Goal: Information Seeking & Learning: Learn about a topic

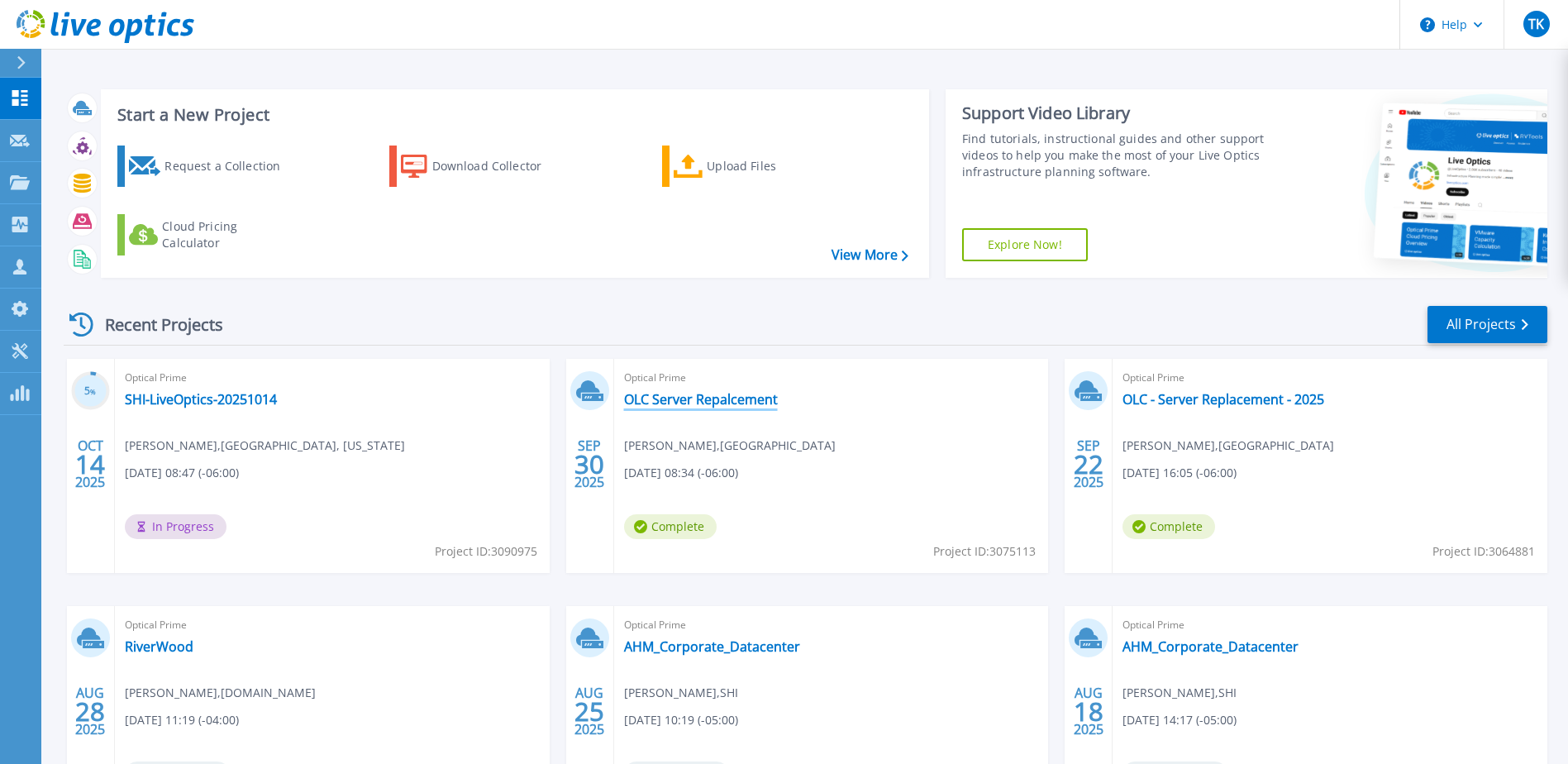
click at [690, 403] on link "OLC Server Repalcement" at bounding box center [701, 399] width 154 height 16
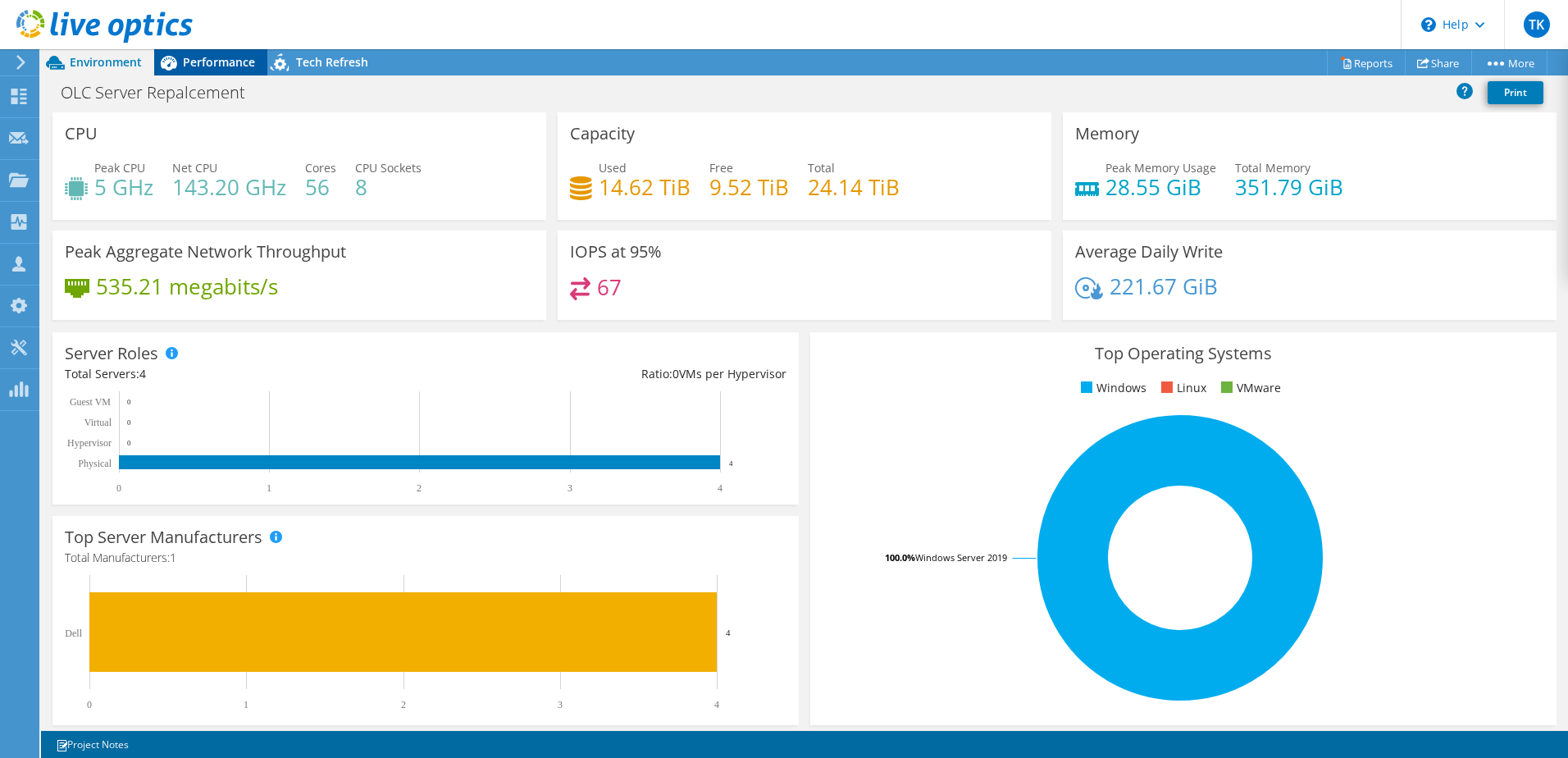
click at [226, 66] on span "Performance" at bounding box center [219, 62] width 72 height 15
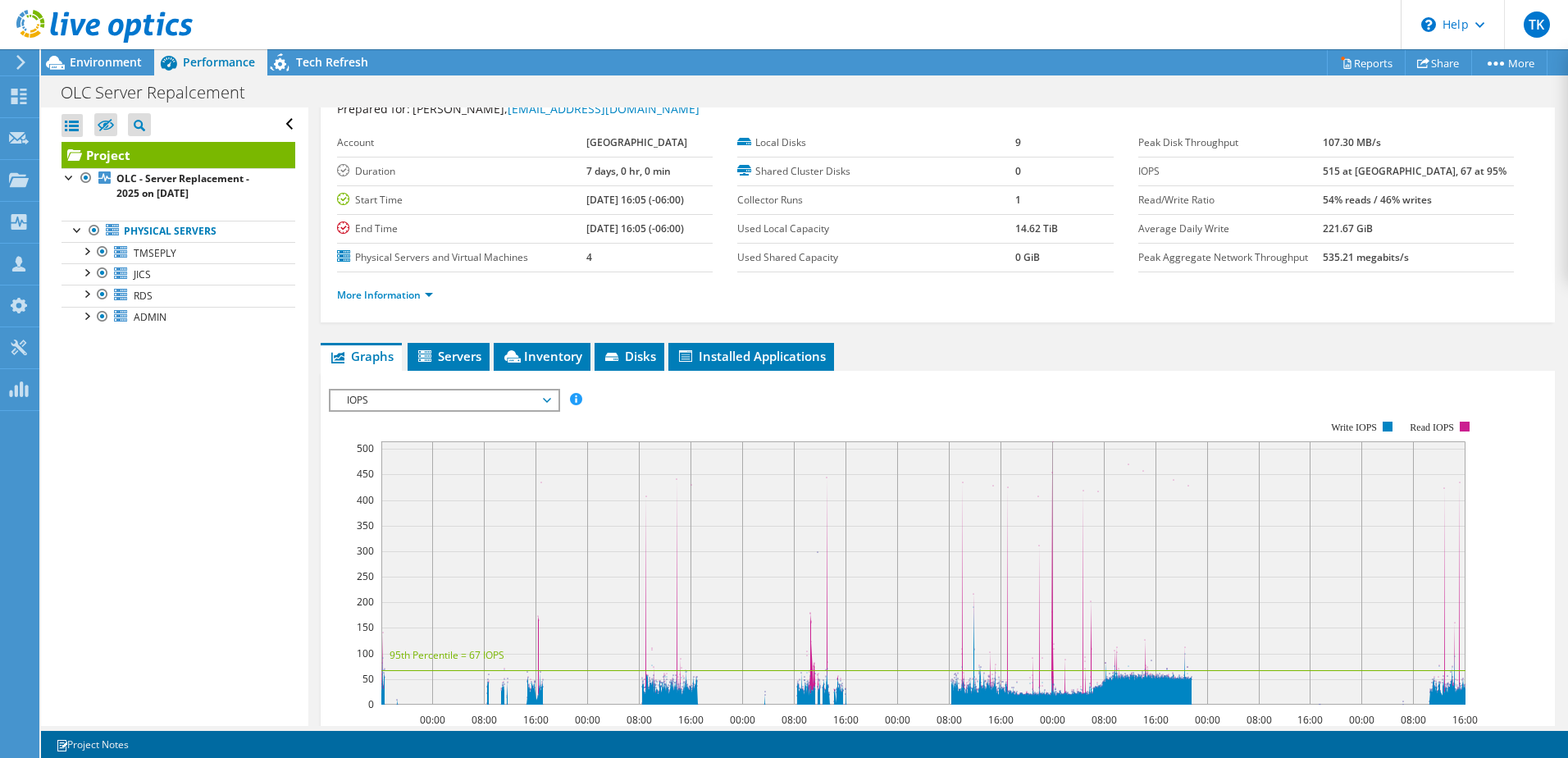
scroll to position [82, 0]
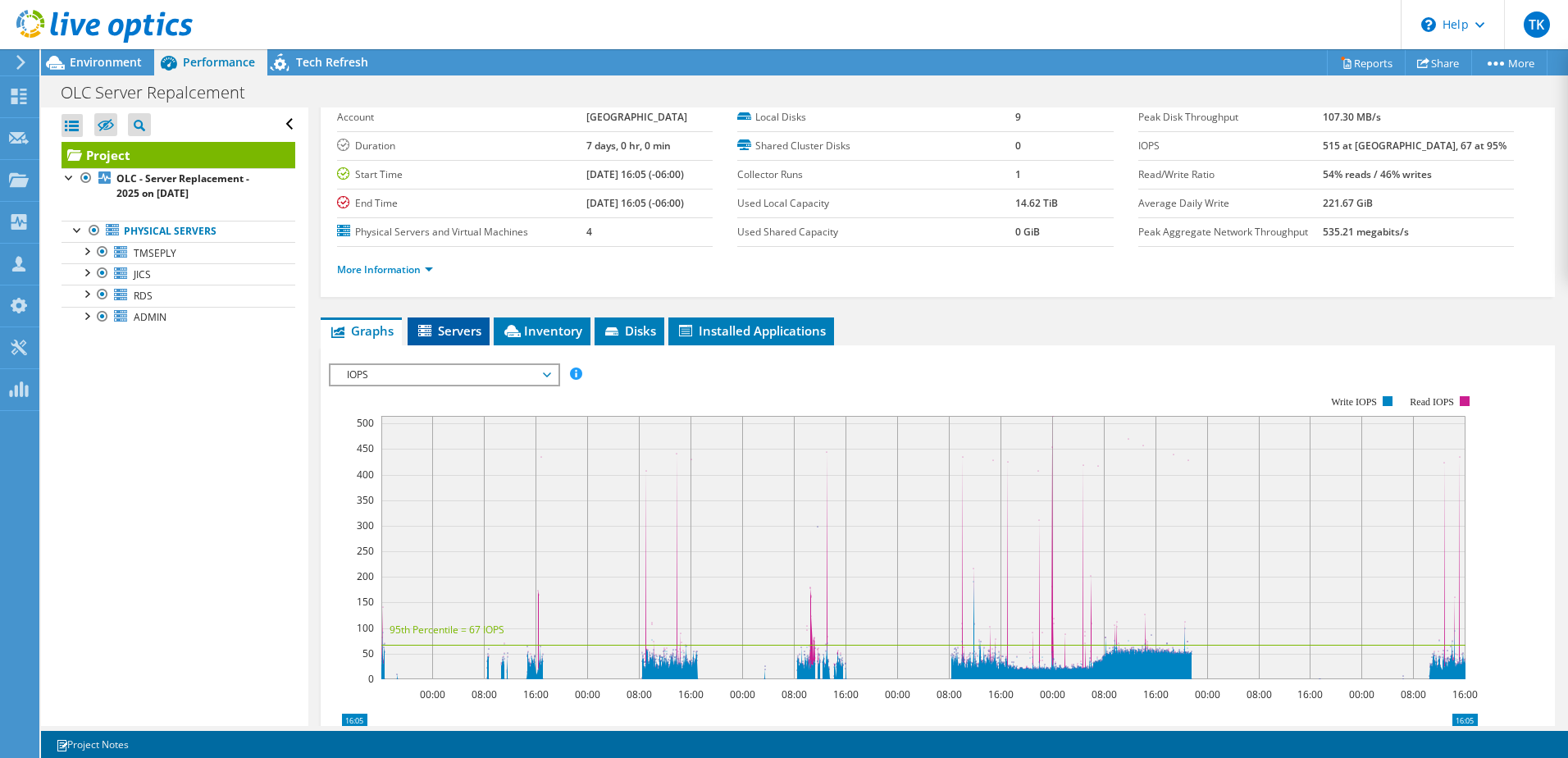
click at [462, 331] on span "Servers" at bounding box center [449, 330] width 66 height 16
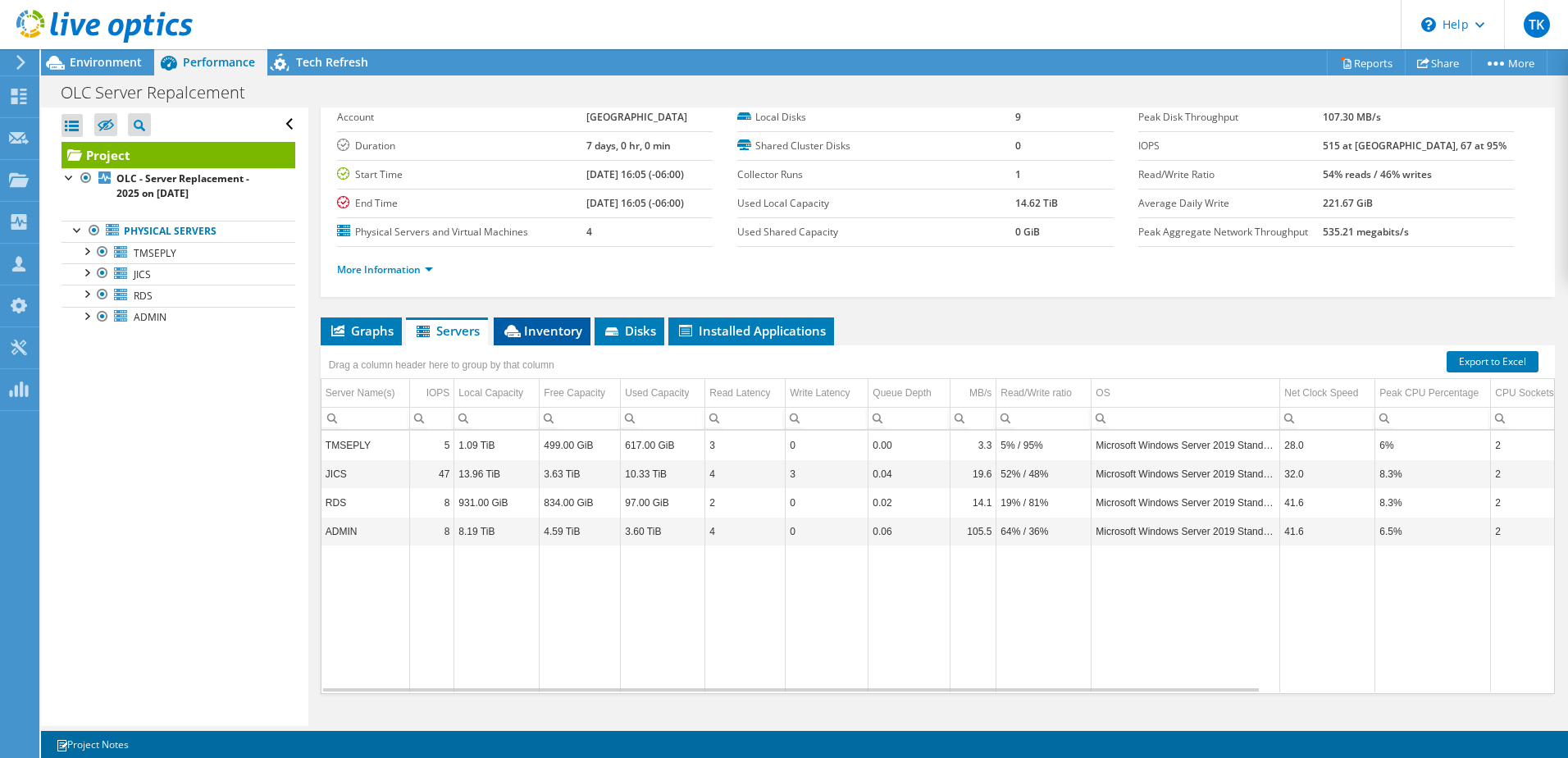
click at [547, 338] on li "Inventory" at bounding box center [542, 332] width 97 height 28
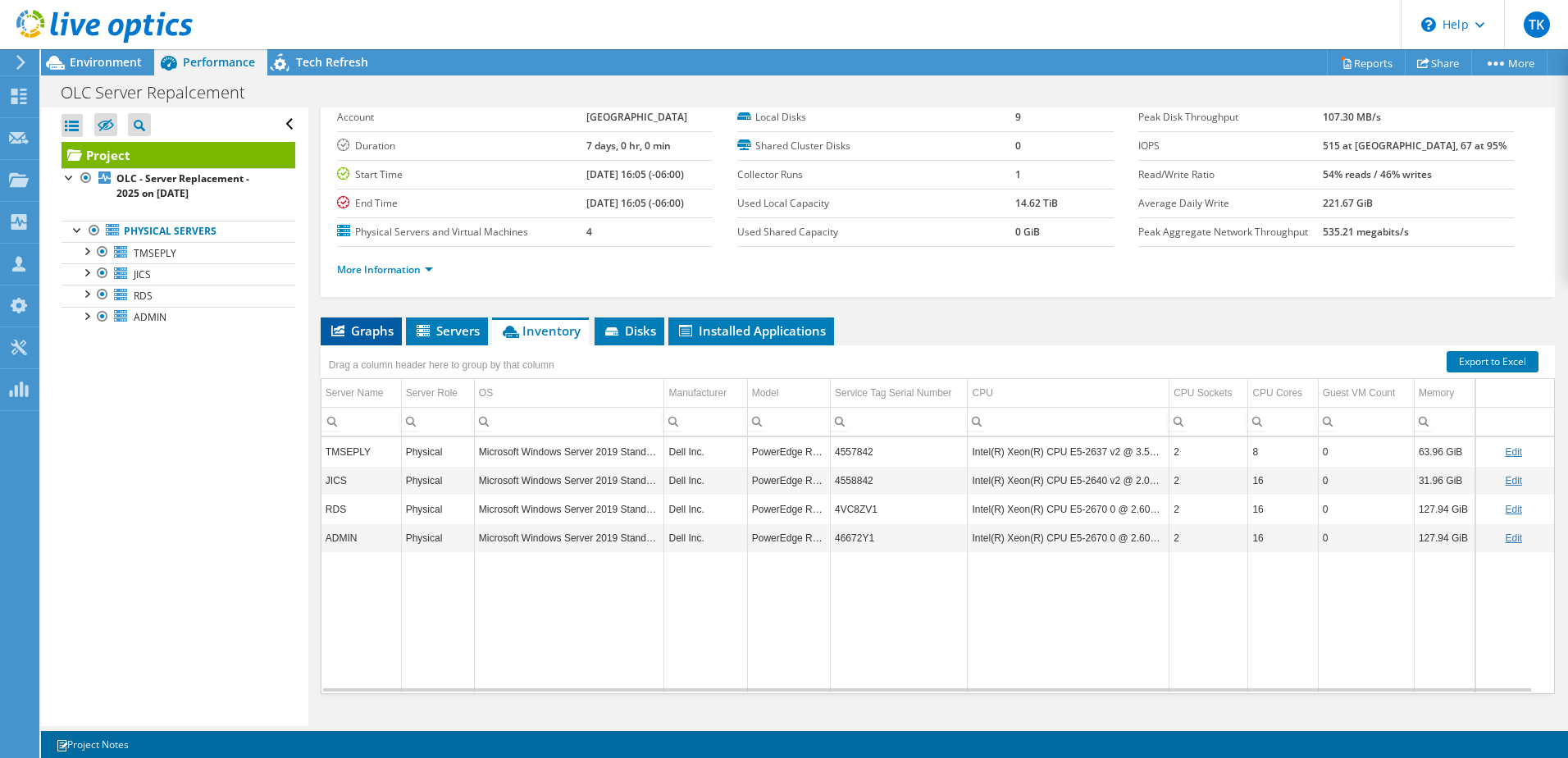
click at [366, 327] on span "Graphs" at bounding box center [361, 330] width 65 height 16
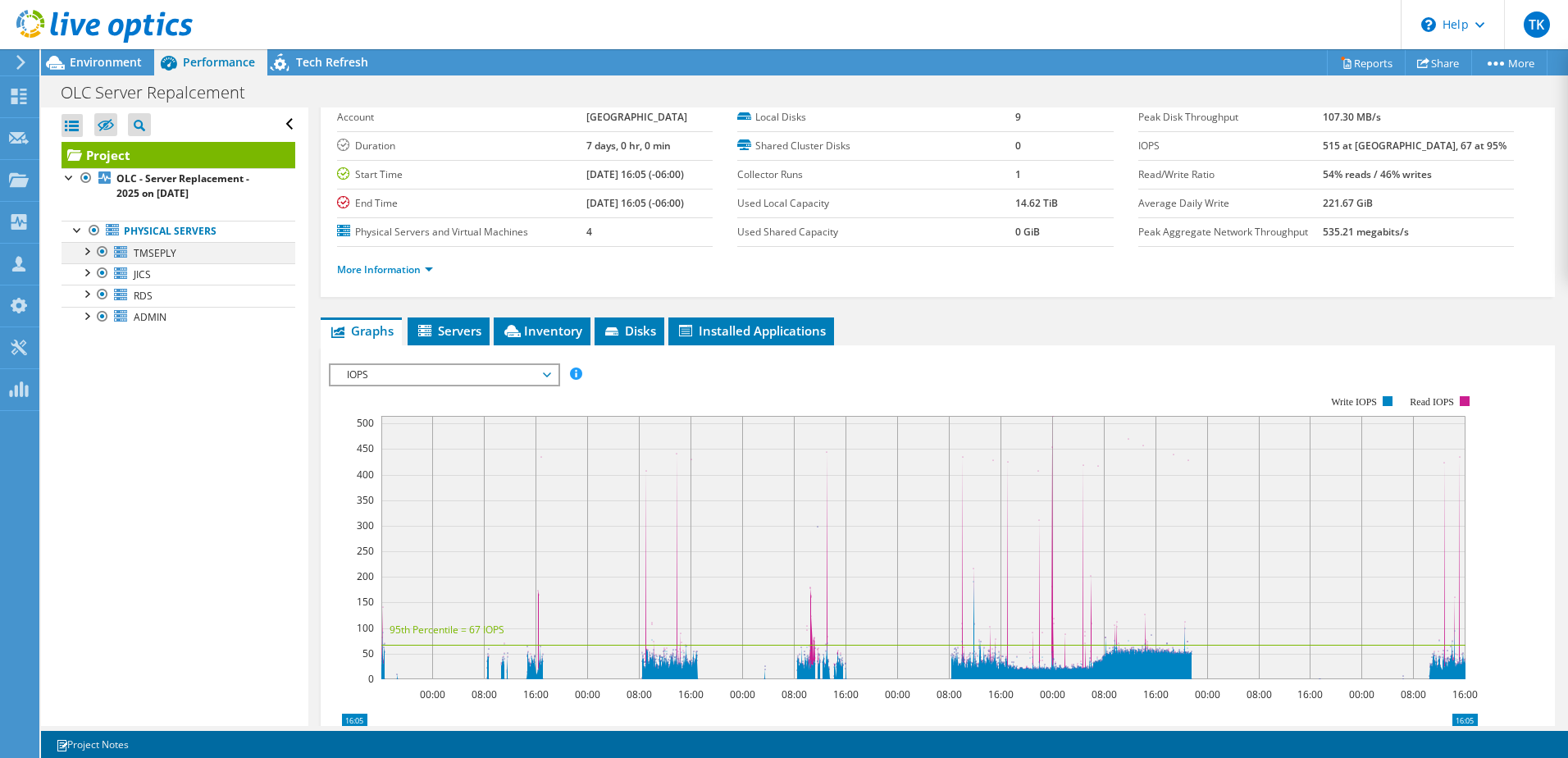
click at [89, 255] on div at bounding box center [85, 250] width 16 height 16
click at [82, 339] on div at bounding box center [85, 336] width 16 height 16
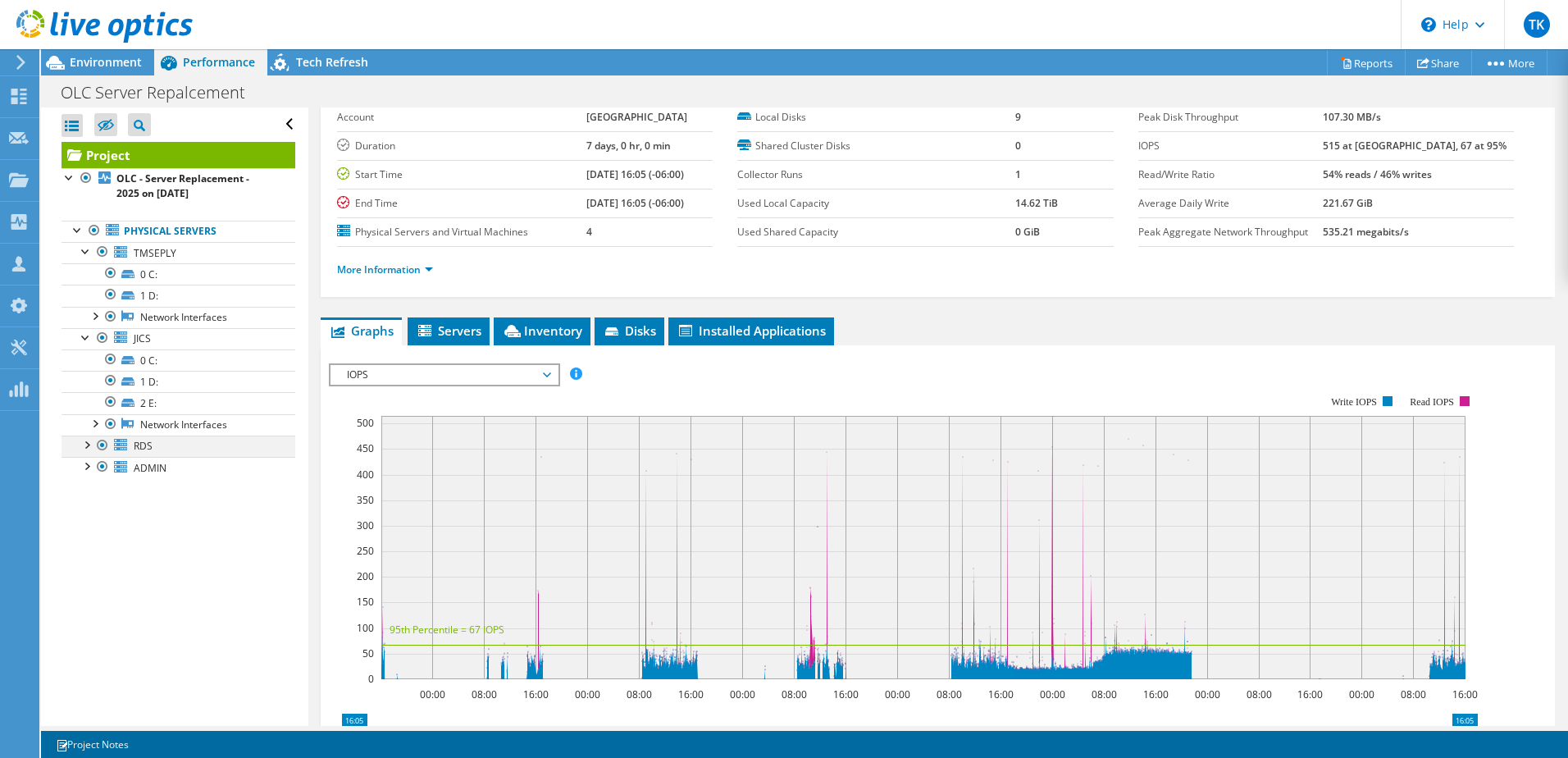
click at [83, 444] on div at bounding box center [85, 444] width 16 height 16
click at [85, 513] on div at bounding box center [85, 508] width 16 height 16
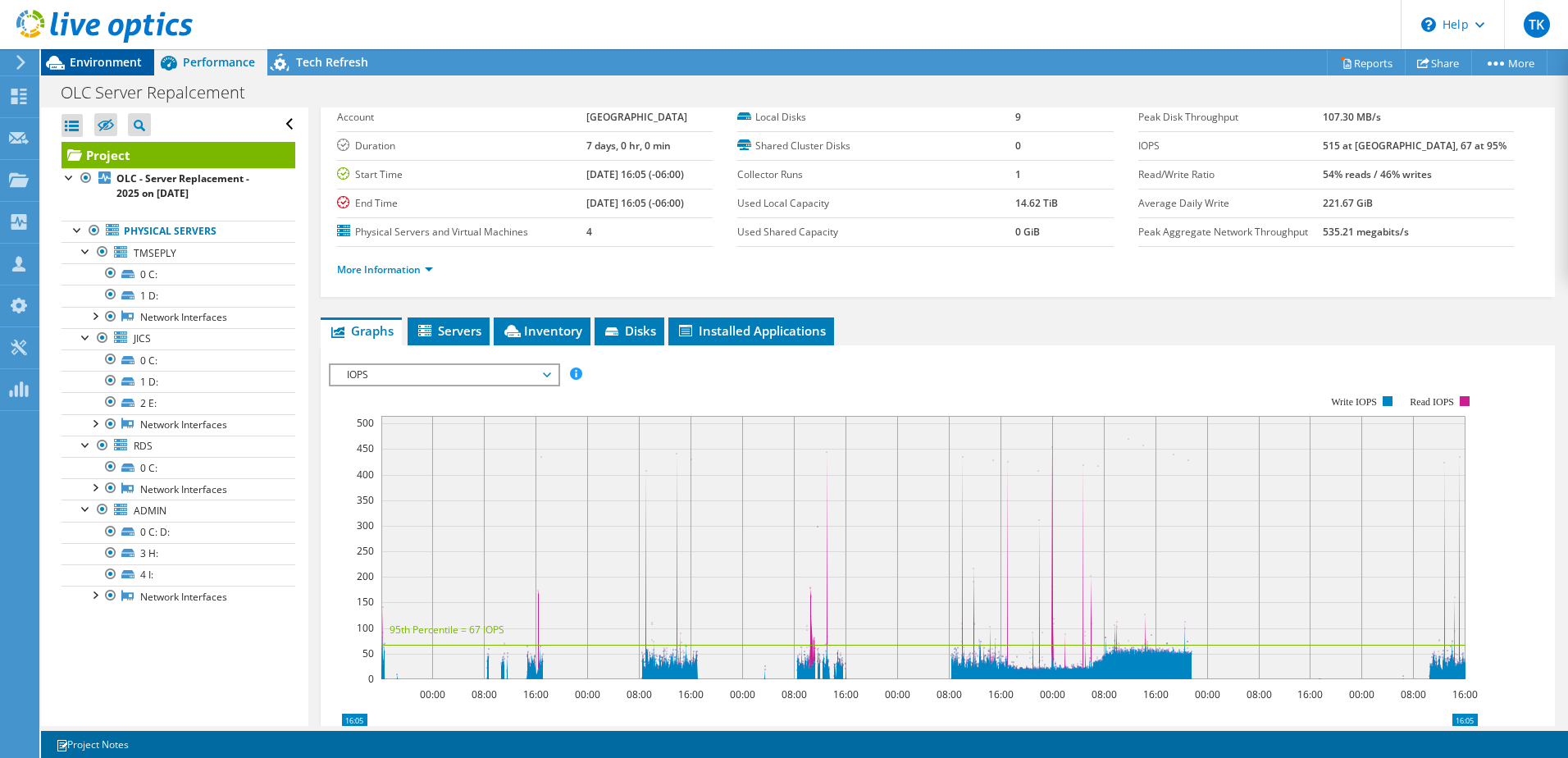
click at [97, 64] on span "Environment" at bounding box center [106, 62] width 72 height 15
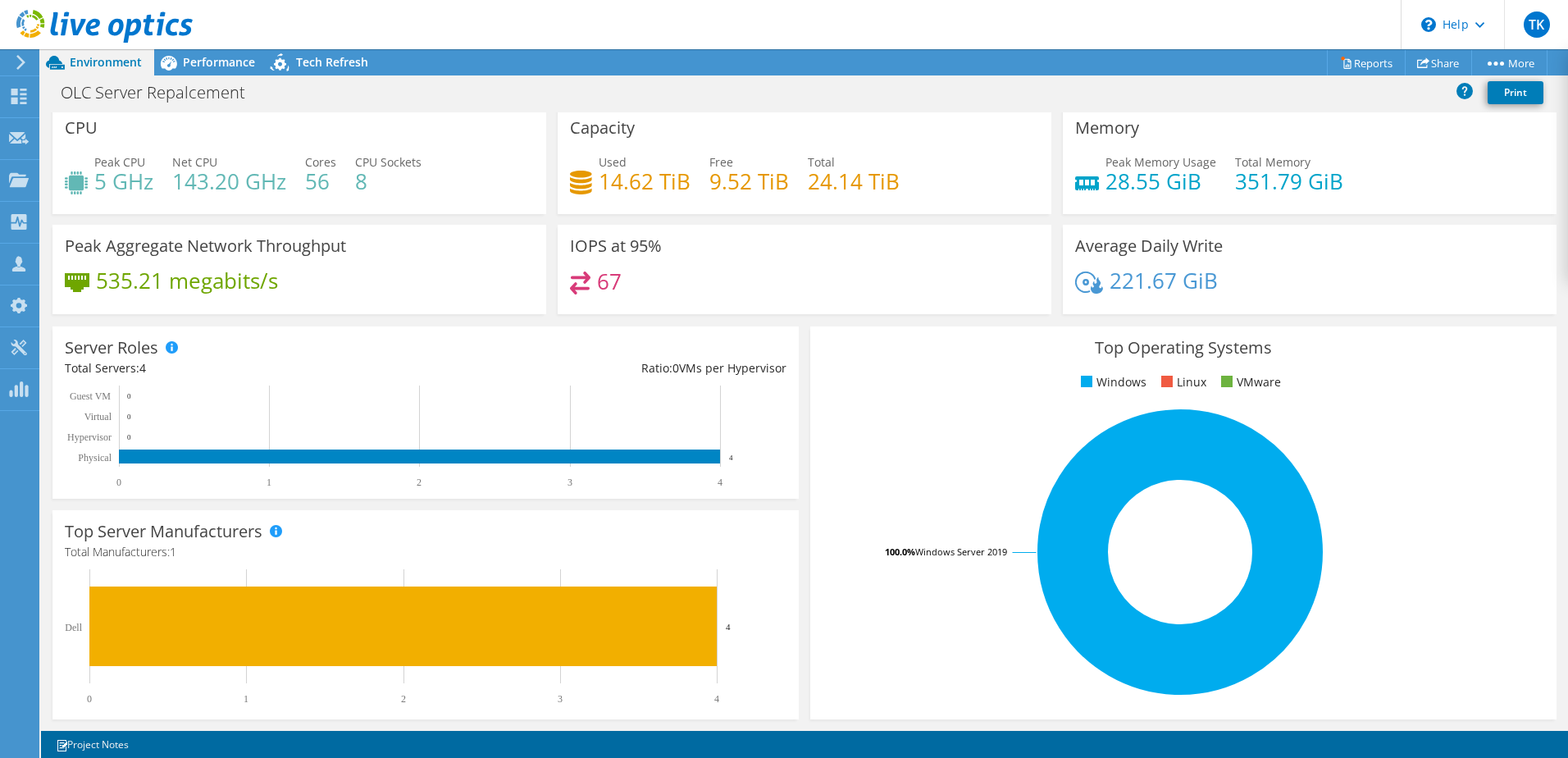
scroll to position [0, 0]
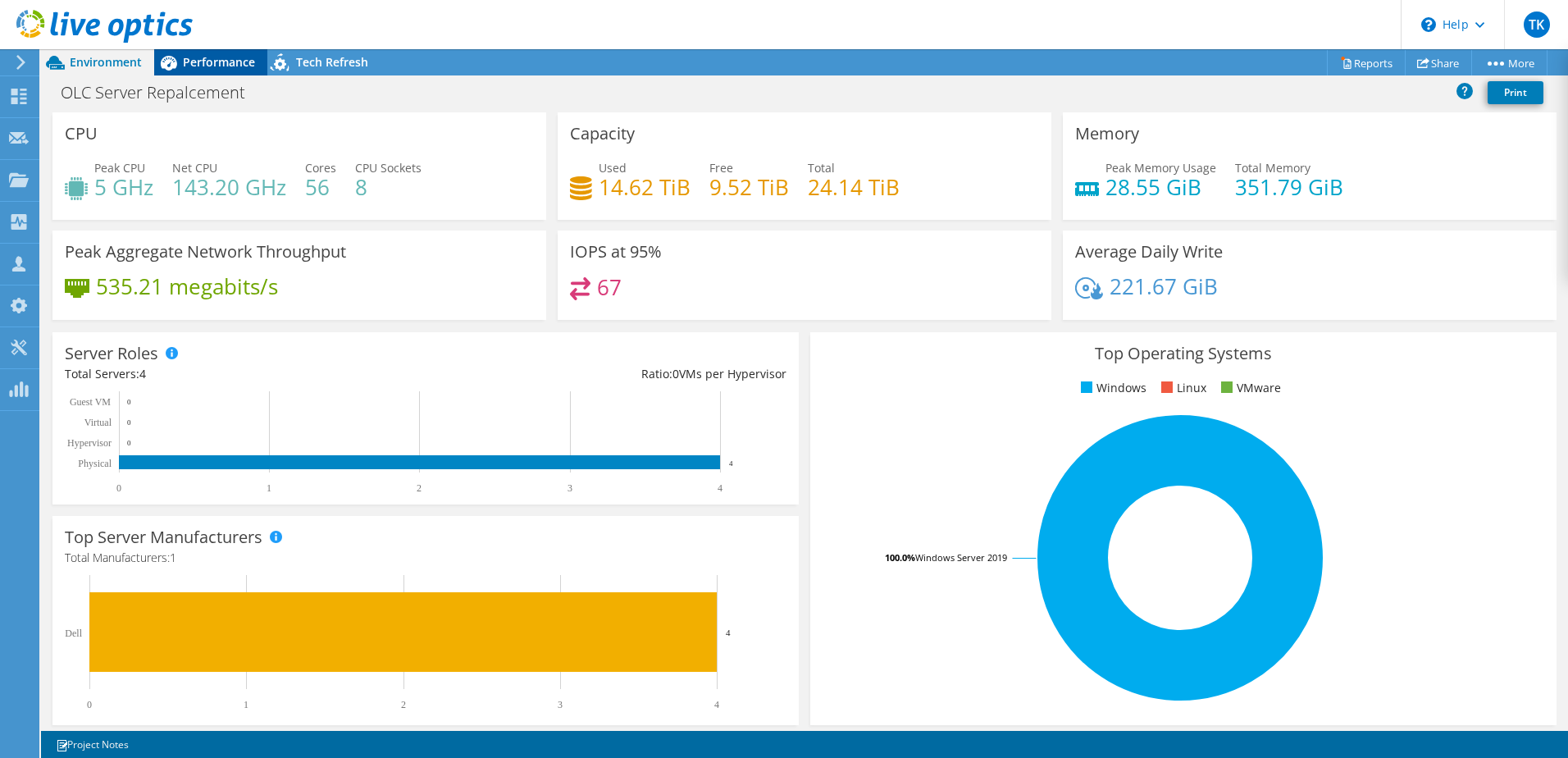
click at [237, 61] on span "Performance" at bounding box center [219, 62] width 72 height 15
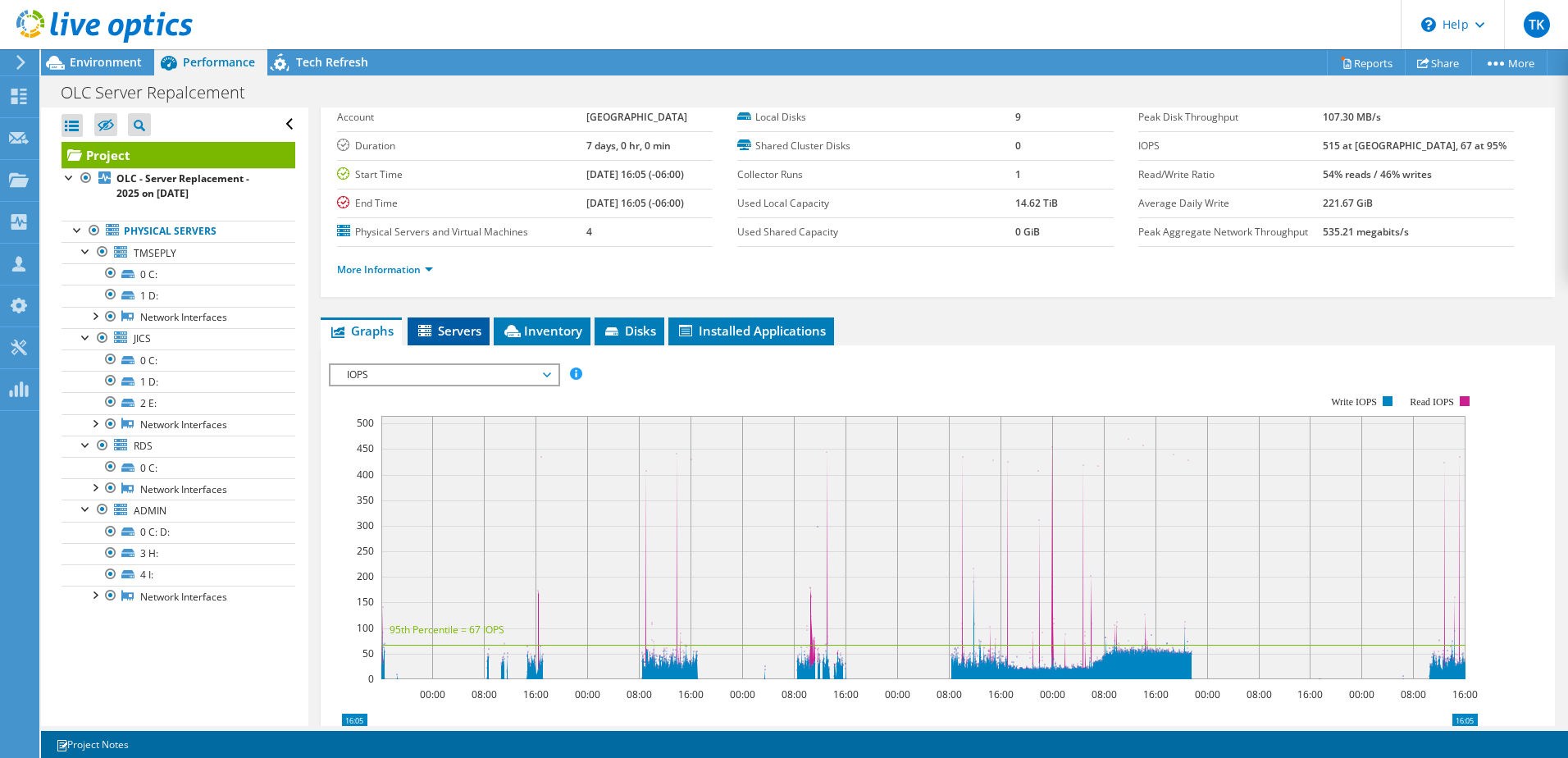
click at [465, 330] on span "Servers" at bounding box center [449, 330] width 66 height 16
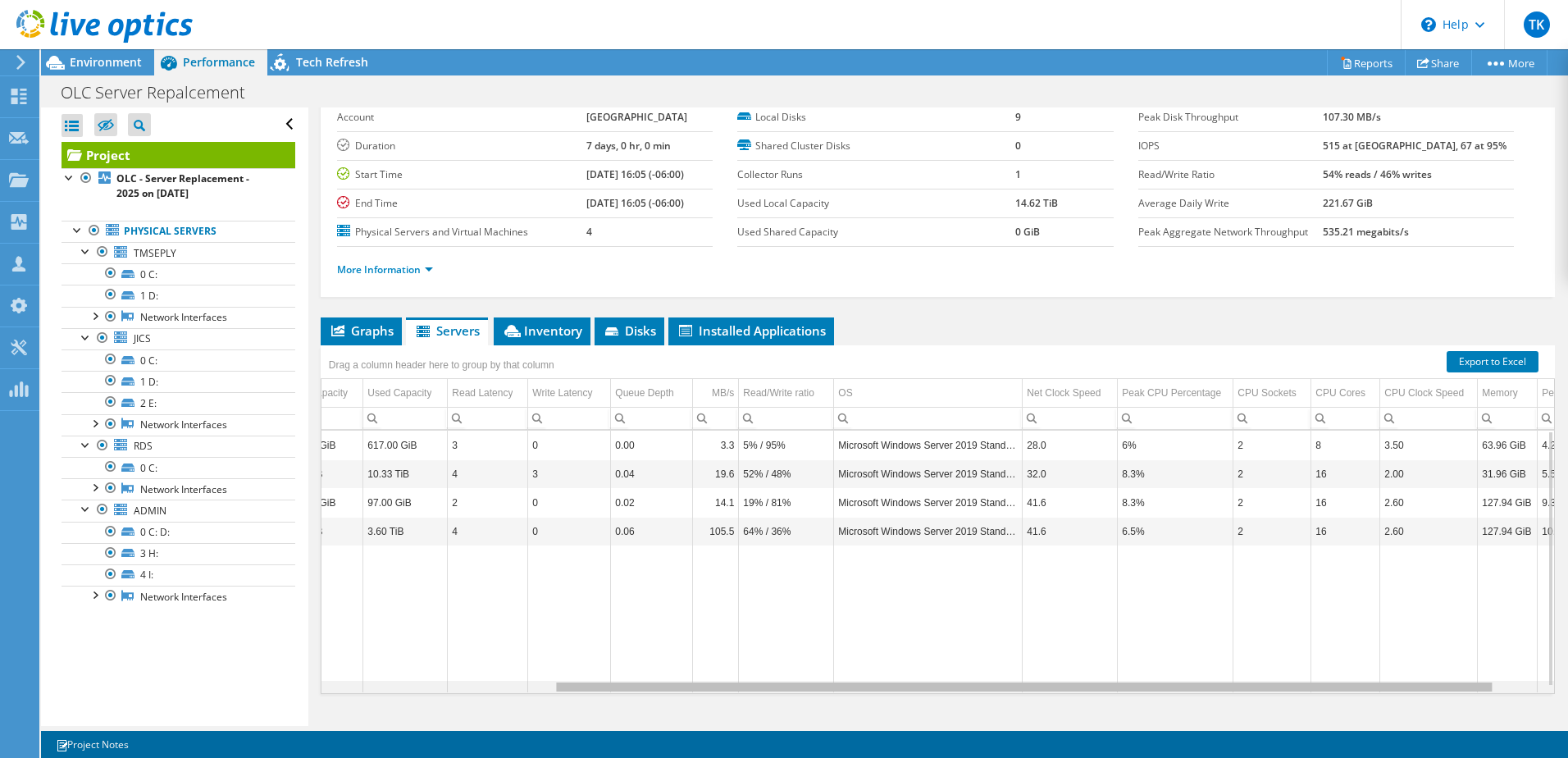
scroll to position [0, 365]
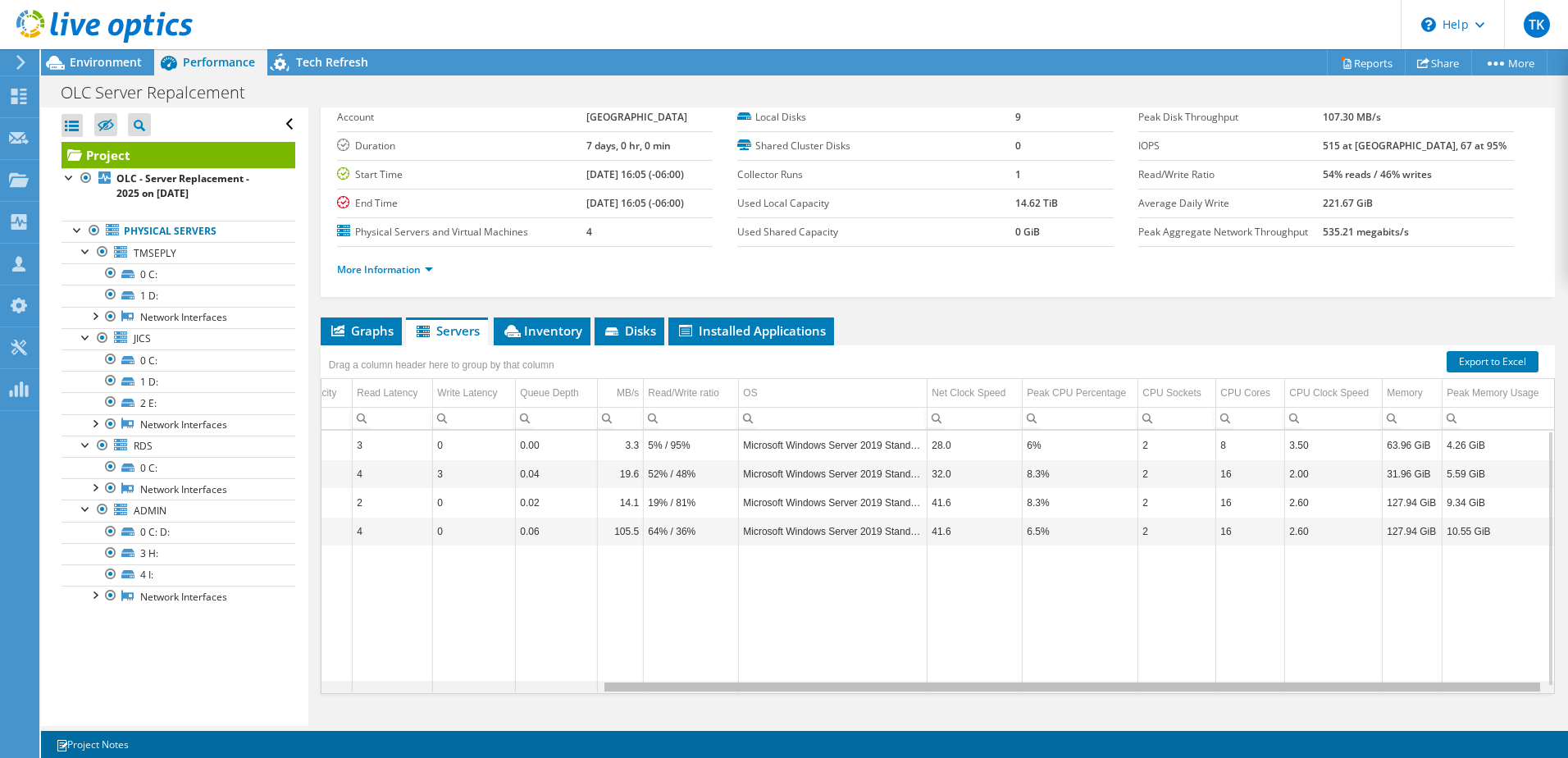
drag, startPoint x: 990, startPoint y: 687, endPoint x: 1189, endPoint y: 696, distance: 199.2
click at [1301, 708] on body "TK Channel Partner [PERSON_NAME] [PERSON_NAME][EMAIL_ADDRESS][DOMAIN_NAME] SHI …" at bounding box center [784, 379] width 1568 height 758
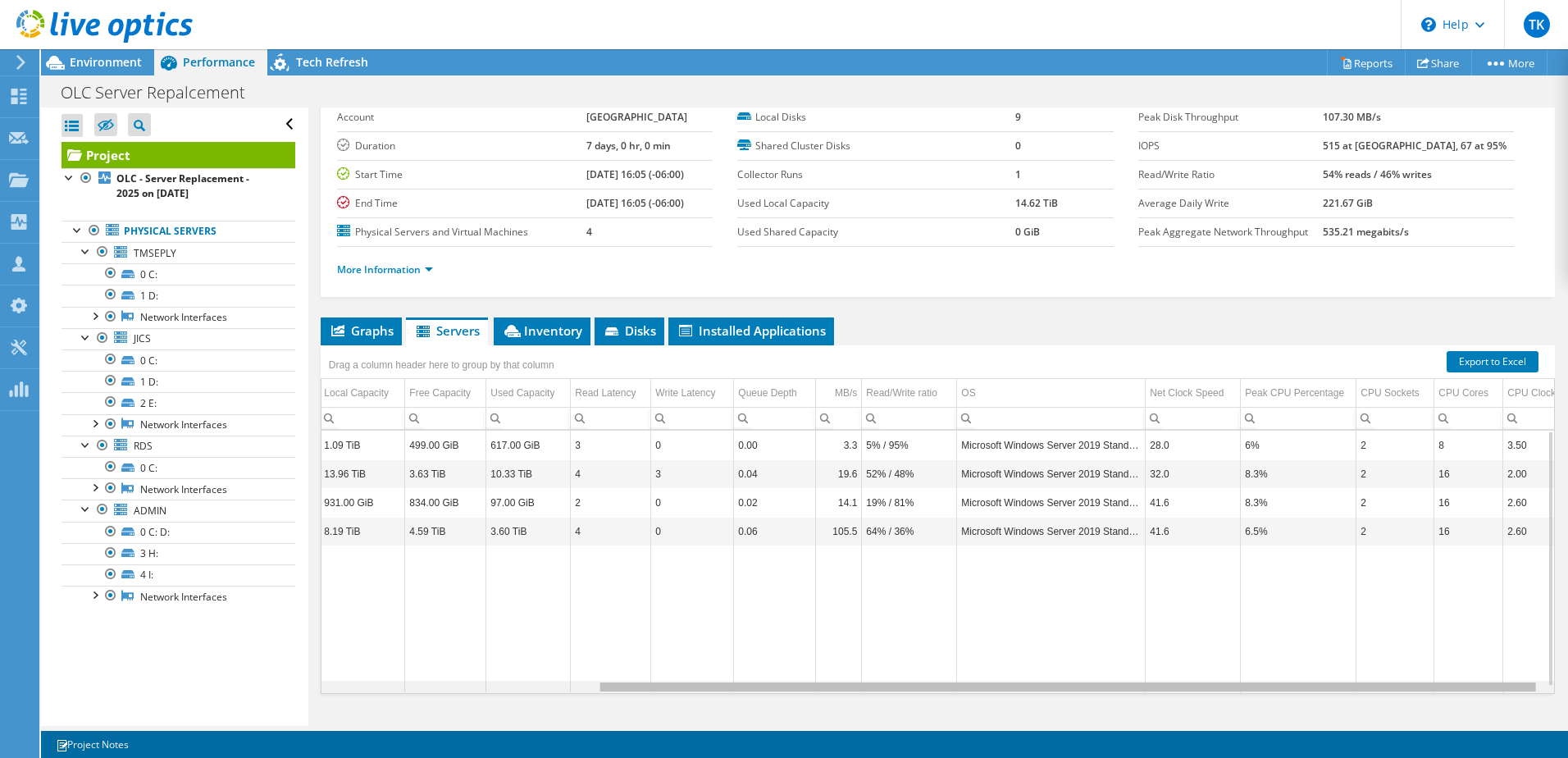
scroll to position [0, 0]
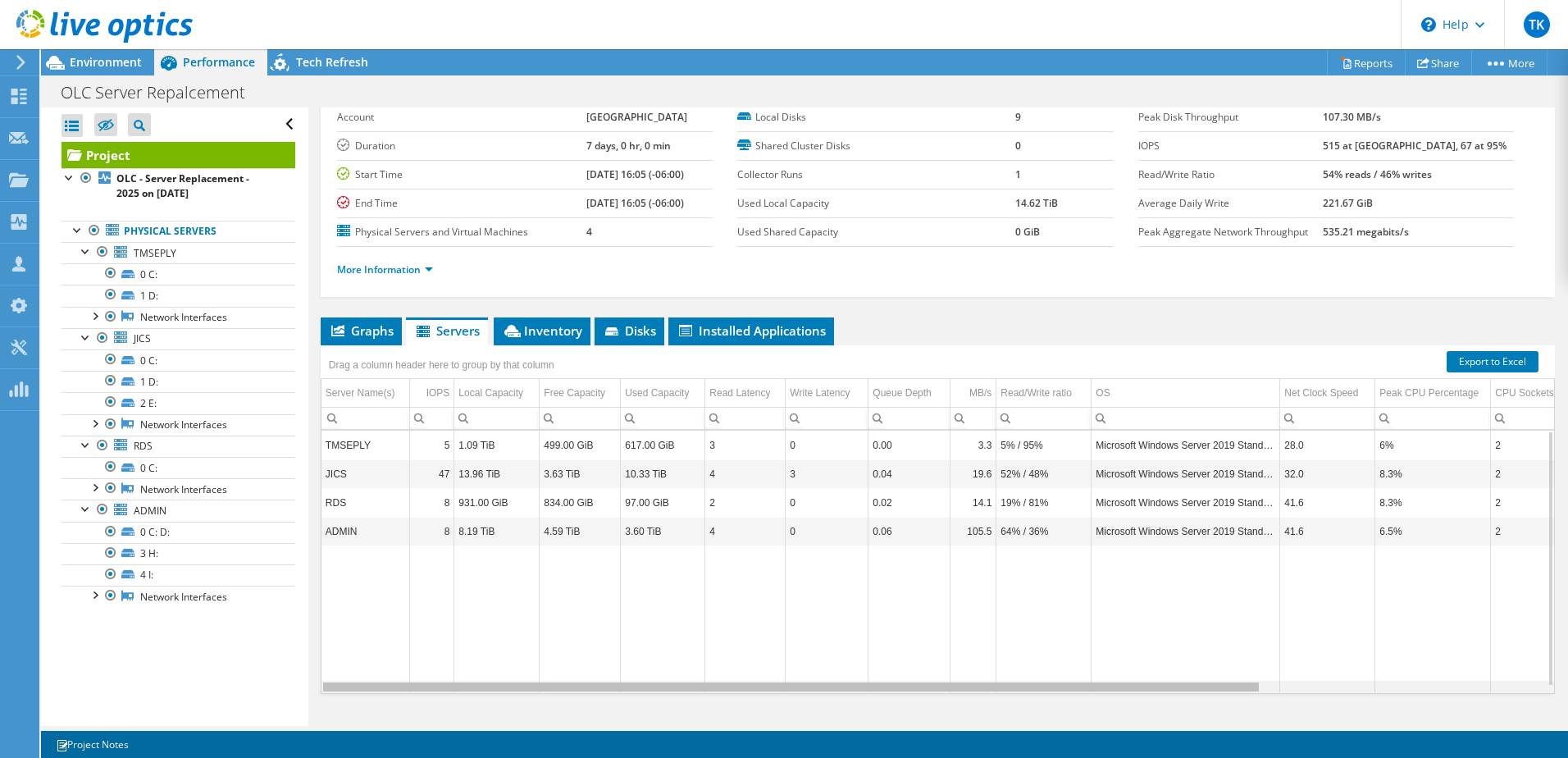
drag, startPoint x: 1093, startPoint y: 685, endPoint x: 591, endPoint y: 612, distance: 507.3
click at [591, 612] on body "TK Channel Partner [PERSON_NAME] [PERSON_NAME][EMAIL_ADDRESS][DOMAIN_NAME] SHI …" at bounding box center [784, 379] width 1568 height 758
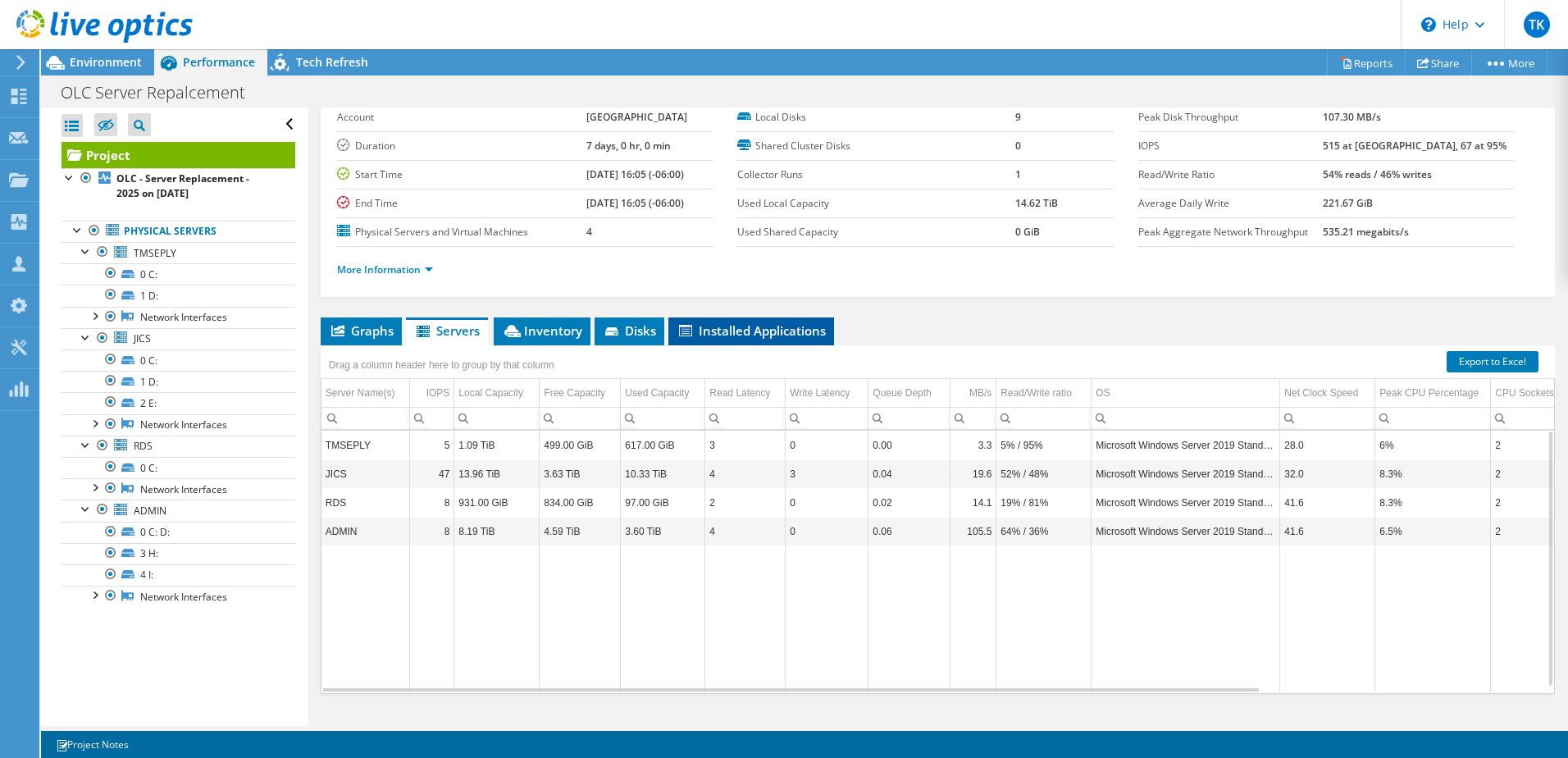
click at [716, 333] on span "Installed Applications" at bounding box center [751, 330] width 150 height 16
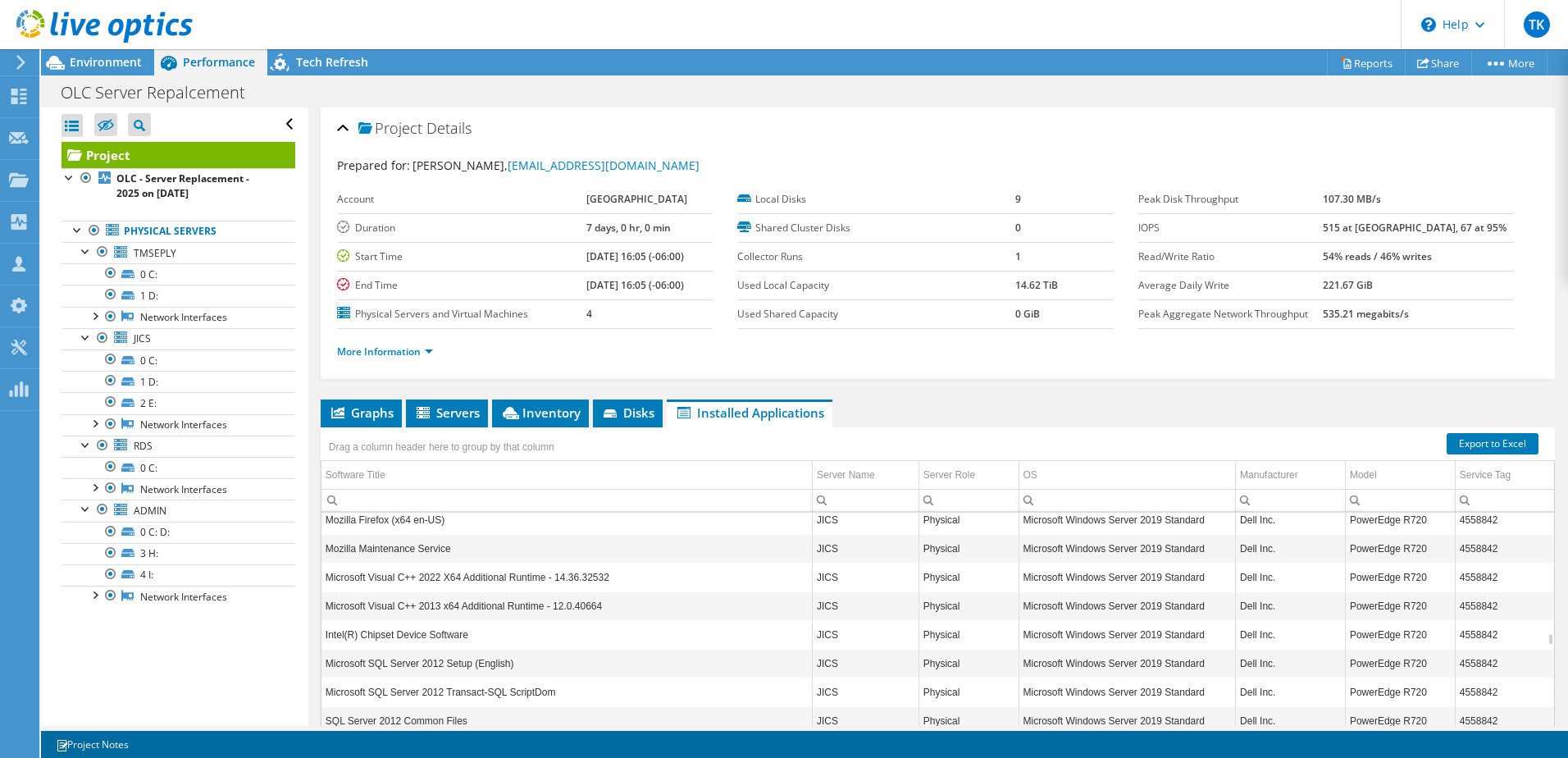
scroll to position [2583, 0]
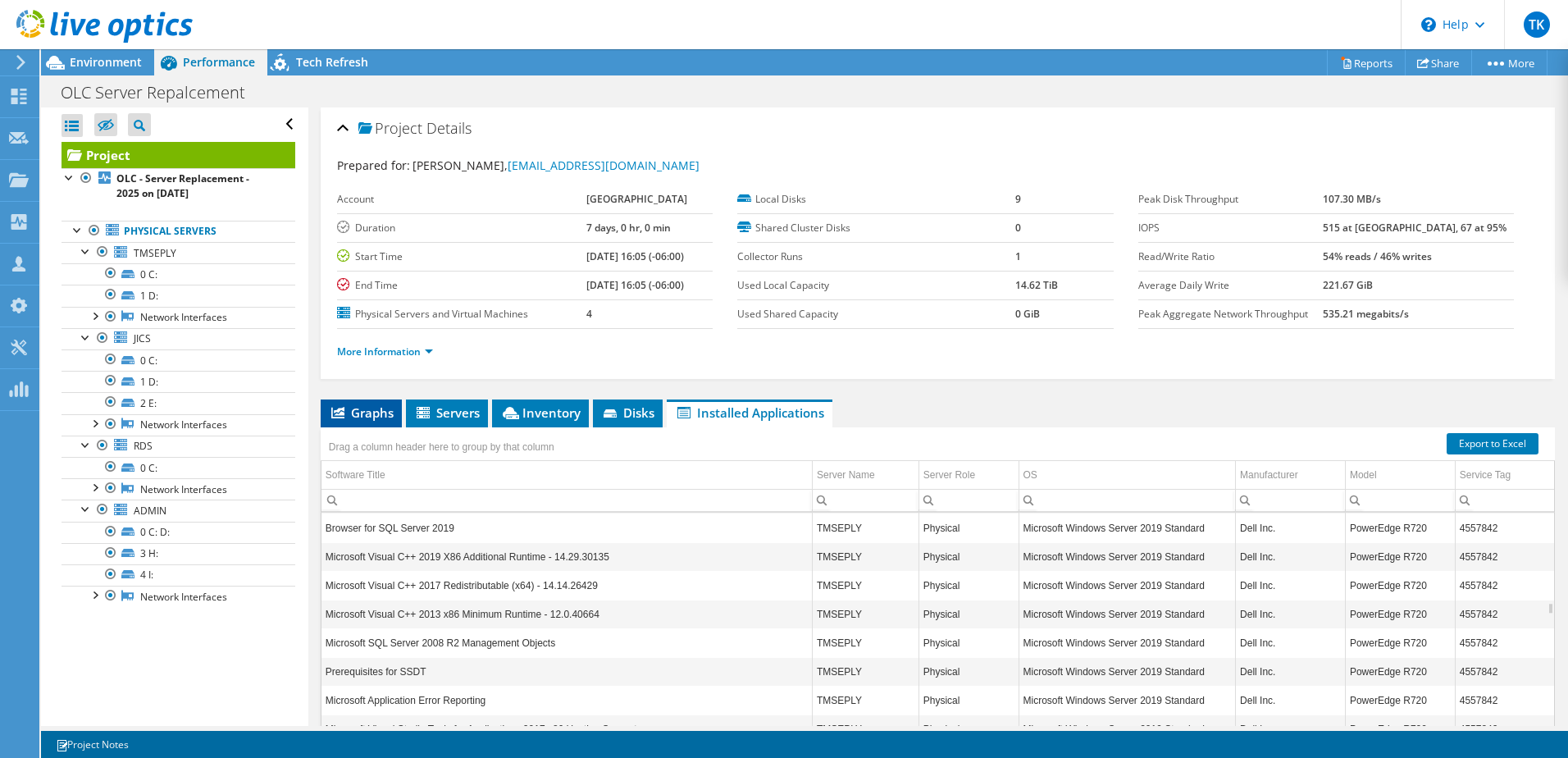
click at [374, 417] on span "Graphs" at bounding box center [361, 412] width 65 height 16
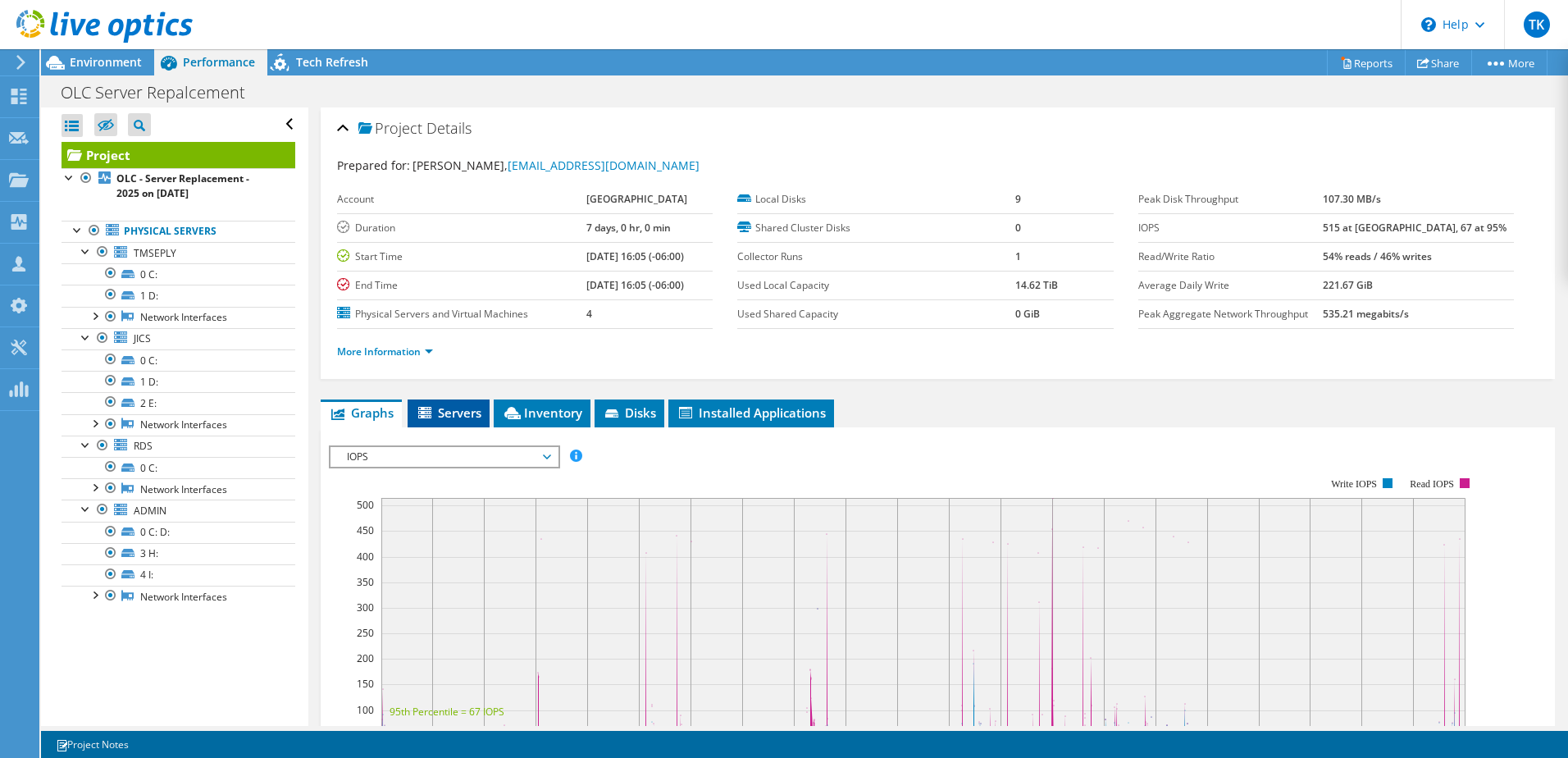
click at [467, 416] on span "Servers" at bounding box center [449, 412] width 66 height 16
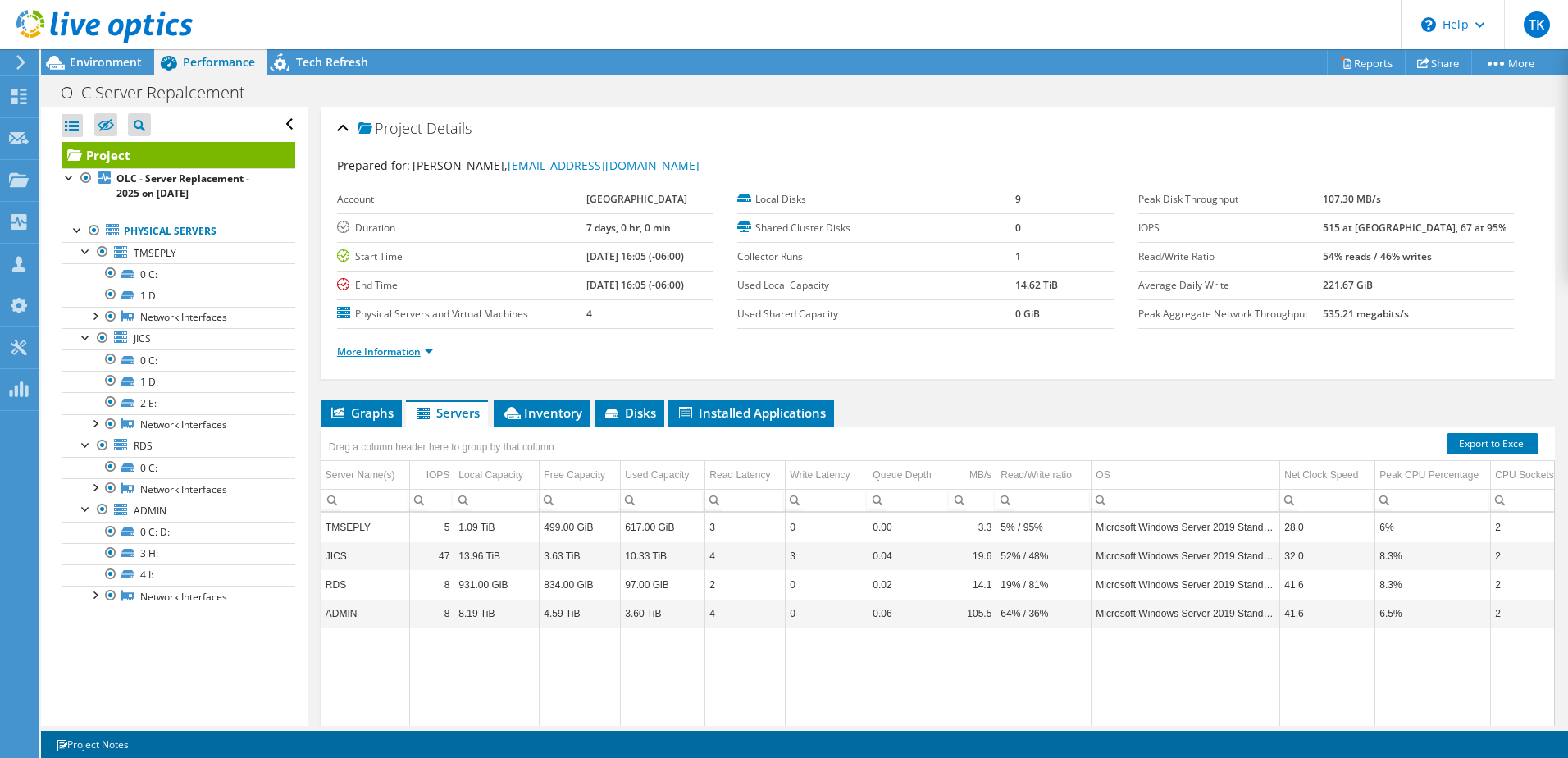
click at [385, 347] on link "More Information" at bounding box center [385, 351] width 96 height 14
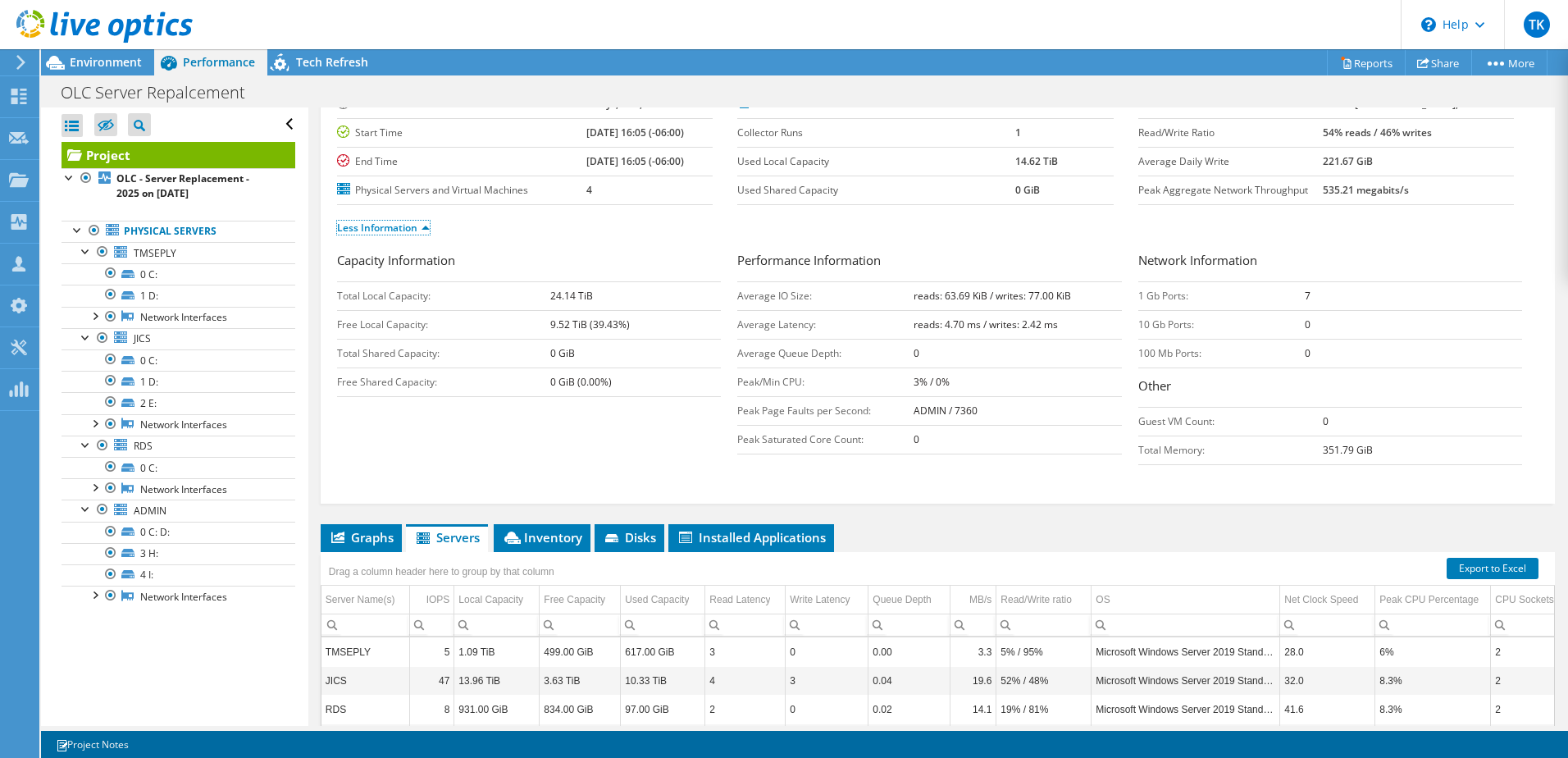
scroll to position [361, 0]
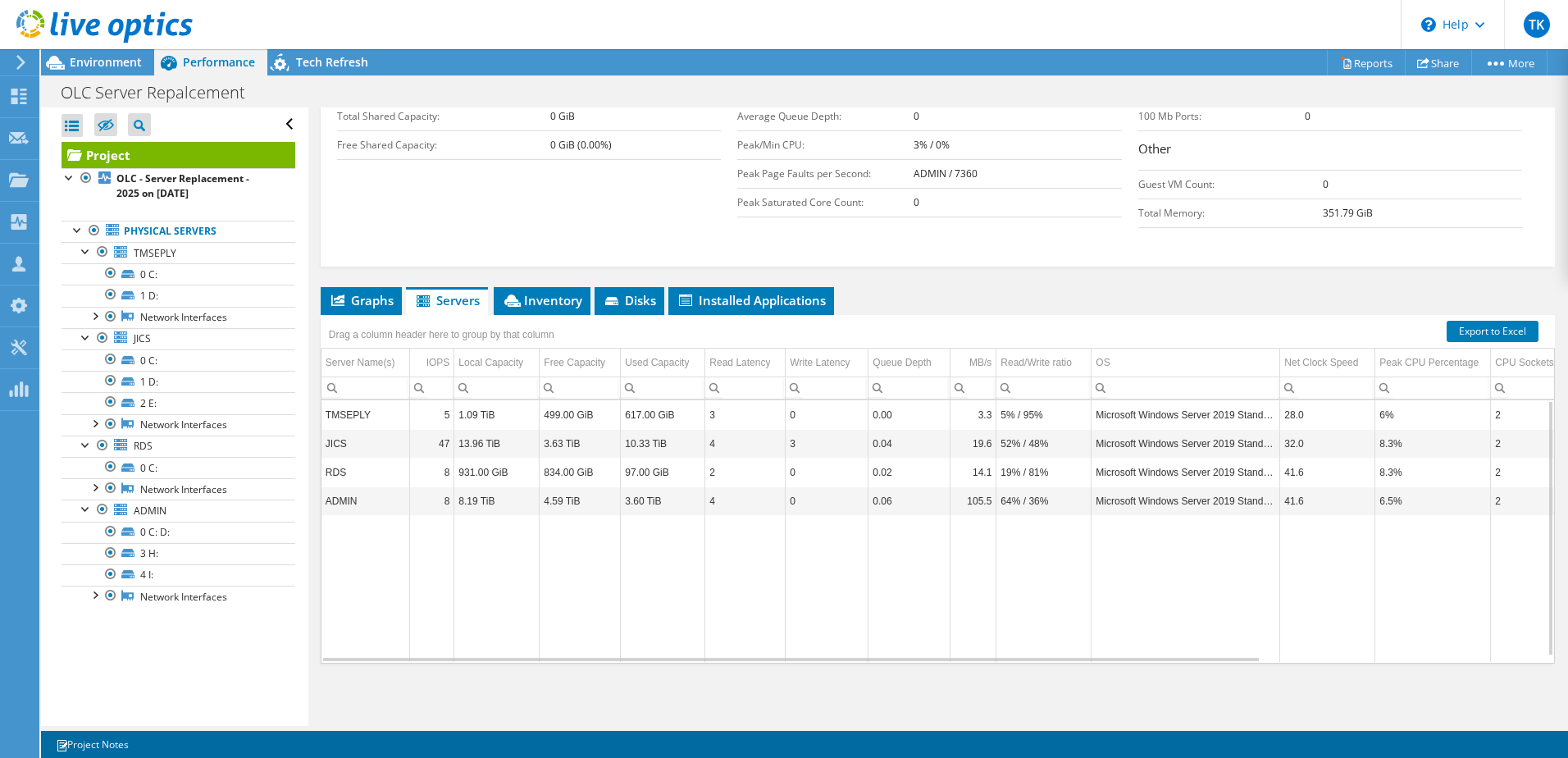
click at [358, 449] on td "JICS" at bounding box center [366, 444] width 89 height 29
click at [469, 494] on td "8.19 TiB" at bounding box center [497, 501] width 85 height 29
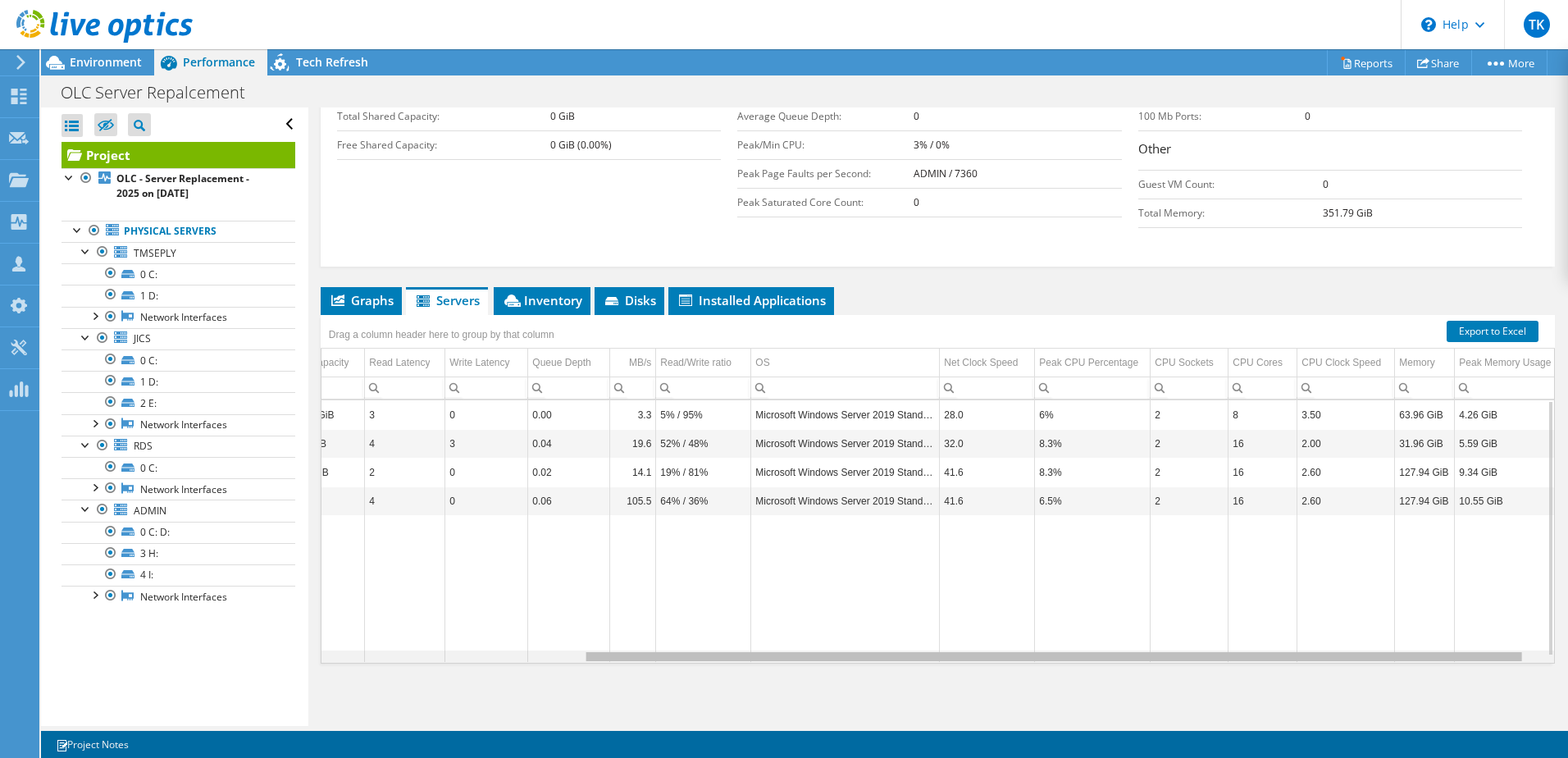
scroll to position [0, 341]
drag, startPoint x: 1157, startPoint y: 658, endPoint x: 1427, endPoint y: 653, distance: 270.0
click at [1427, 653] on body "TK Channel Partner [PERSON_NAME] [PERSON_NAME][EMAIL_ADDRESS][DOMAIN_NAME] SHI …" at bounding box center [784, 379] width 1568 height 758
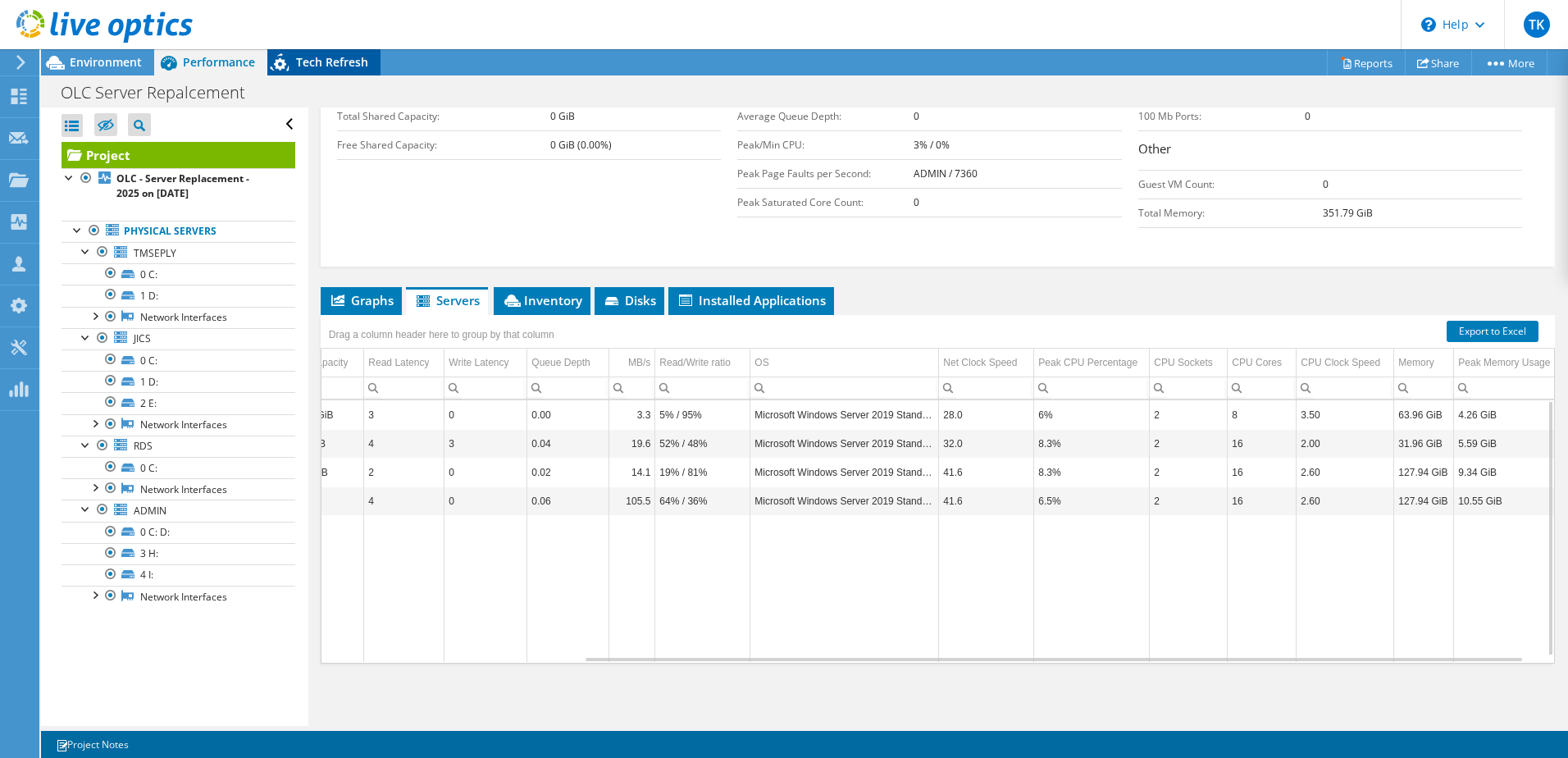
click at [338, 63] on span "Tech Refresh" at bounding box center [332, 62] width 72 height 15
